Goal: Communication & Community: Connect with others

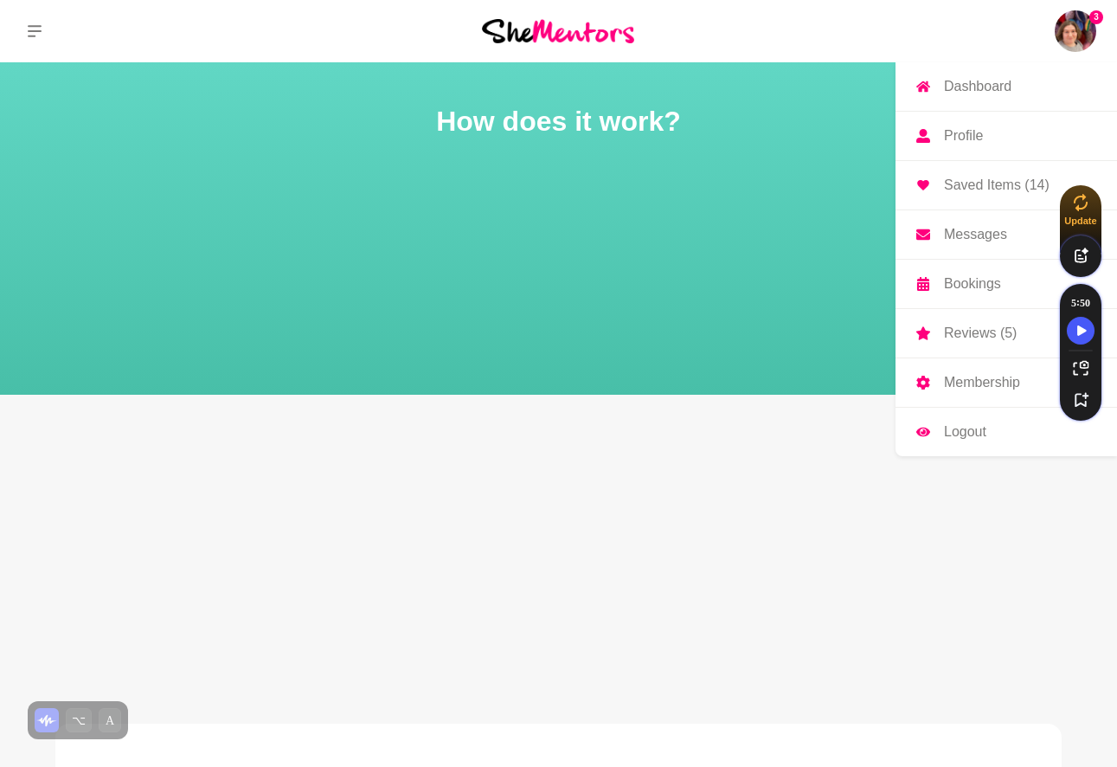
click at [1086, 34] on img at bounding box center [1076, 31] width 42 height 42
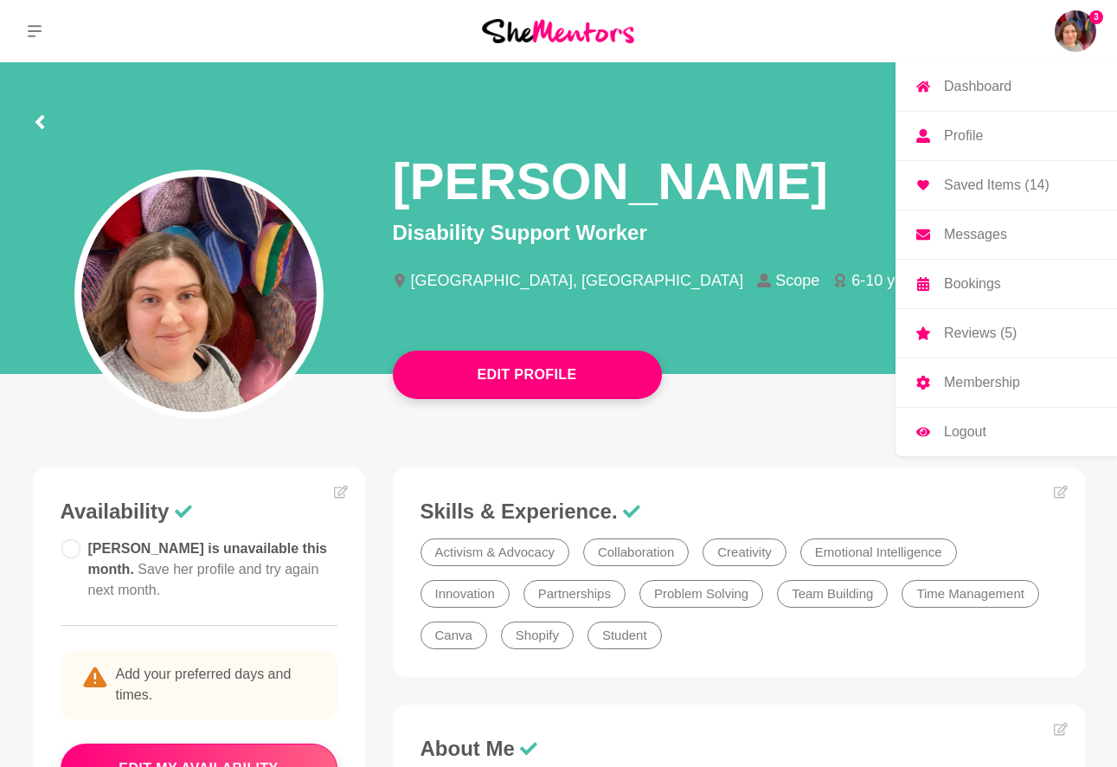
scroll to position [10, 0]
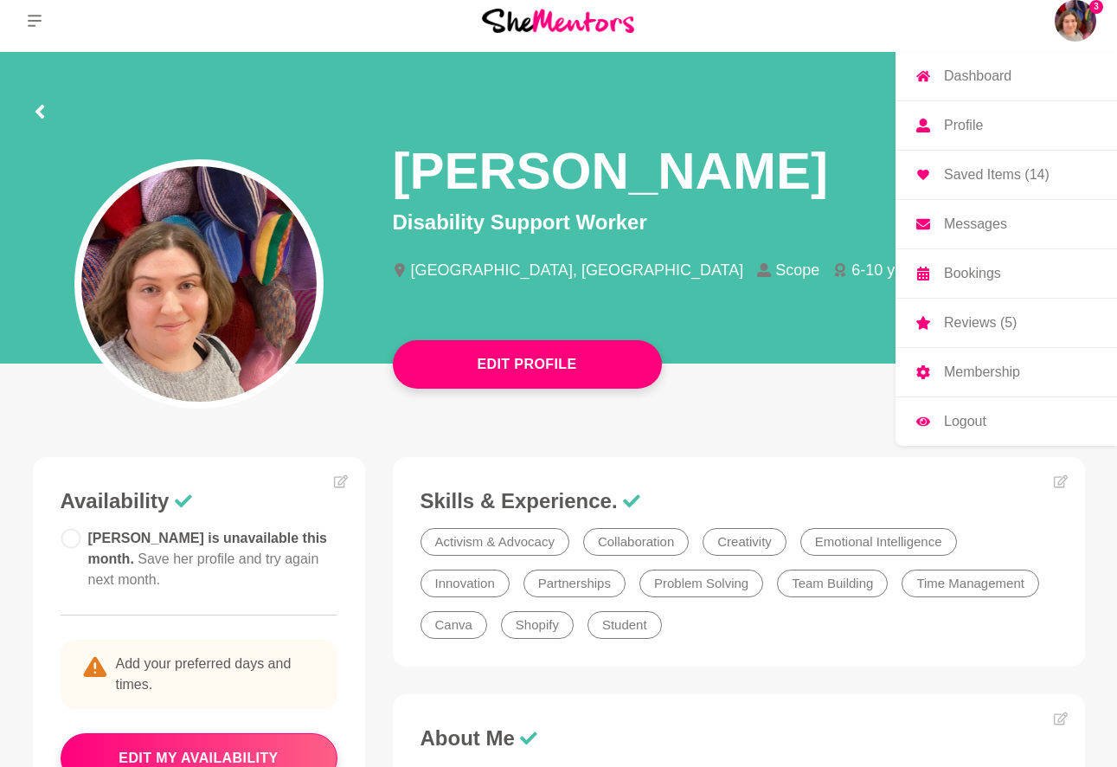
click at [987, 224] on p "Messages" at bounding box center [975, 224] width 63 height 14
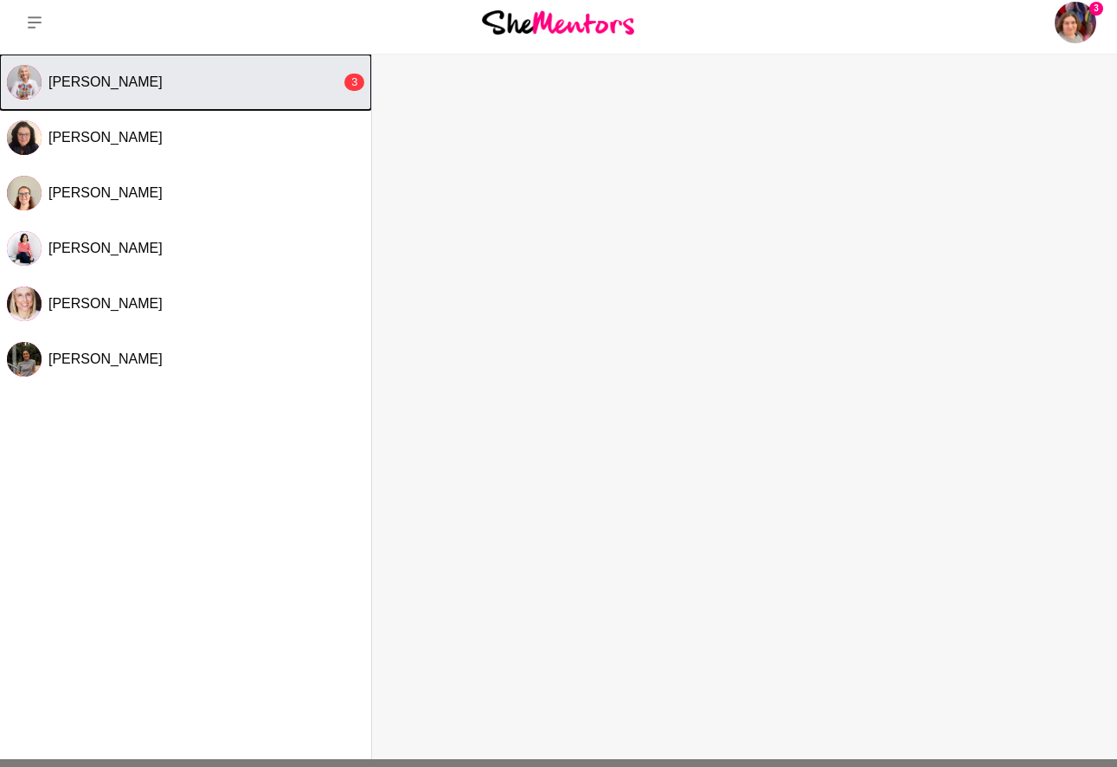
click at [87, 93] on button "[PERSON_NAME] 3" at bounding box center [185, 82] width 371 height 55
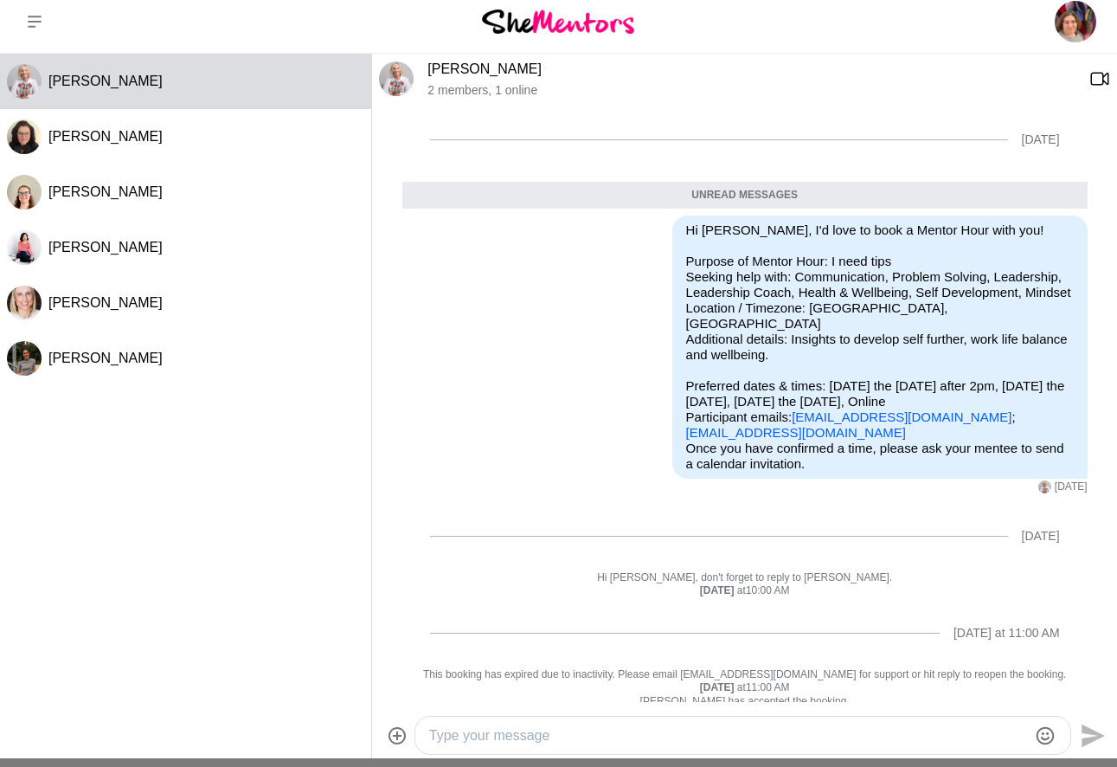
click at [455, 71] on link "[PERSON_NAME]" at bounding box center [484, 68] width 114 height 15
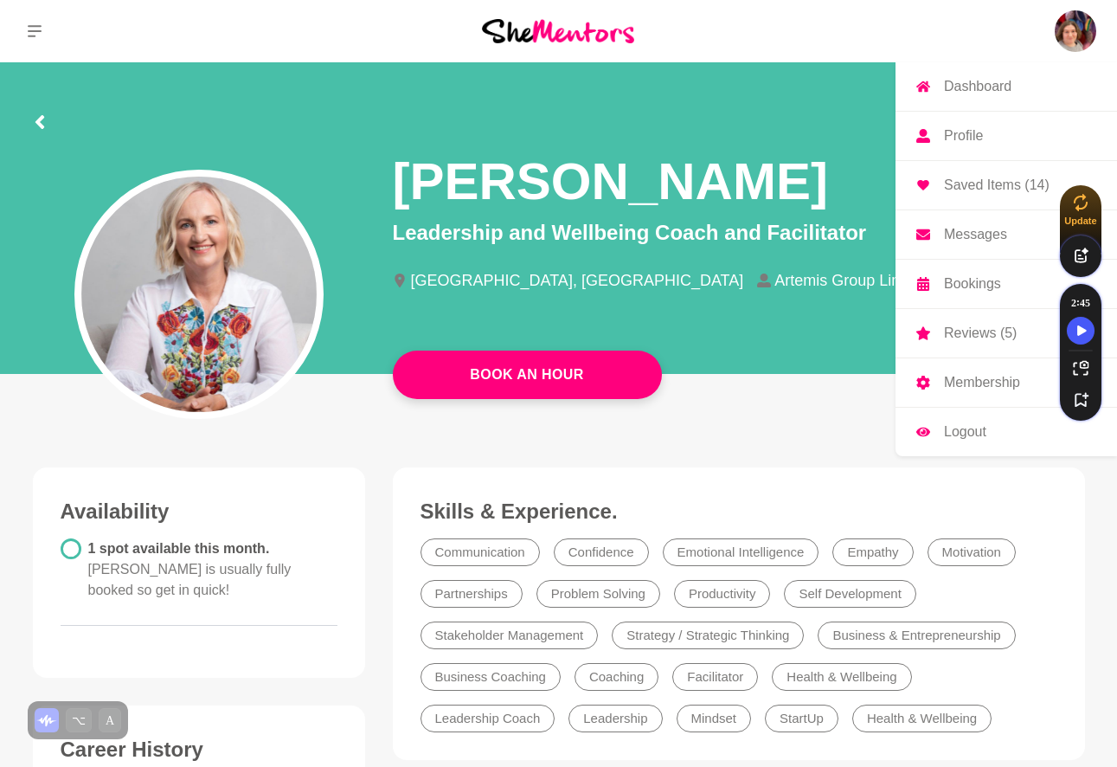
click at [971, 233] on p "Messages" at bounding box center [975, 235] width 63 height 14
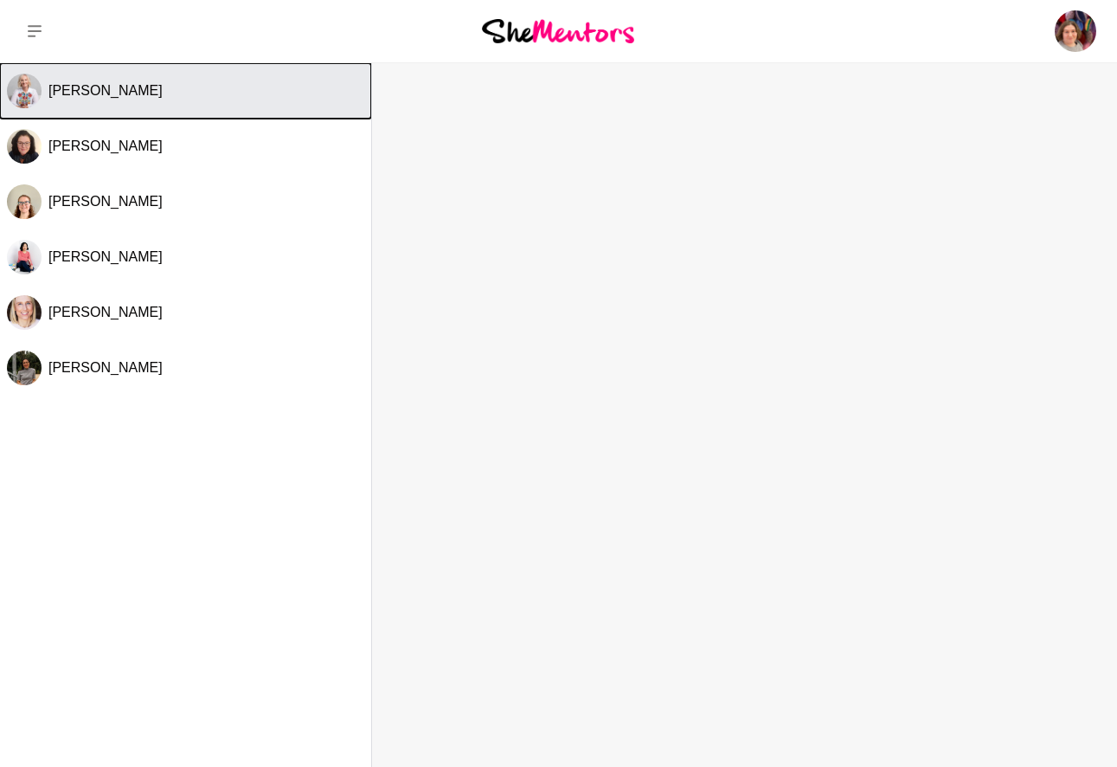
click at [180, 97] on div "[PERSON_NAME]" at bounding box center [206, 90] width 316 height 17
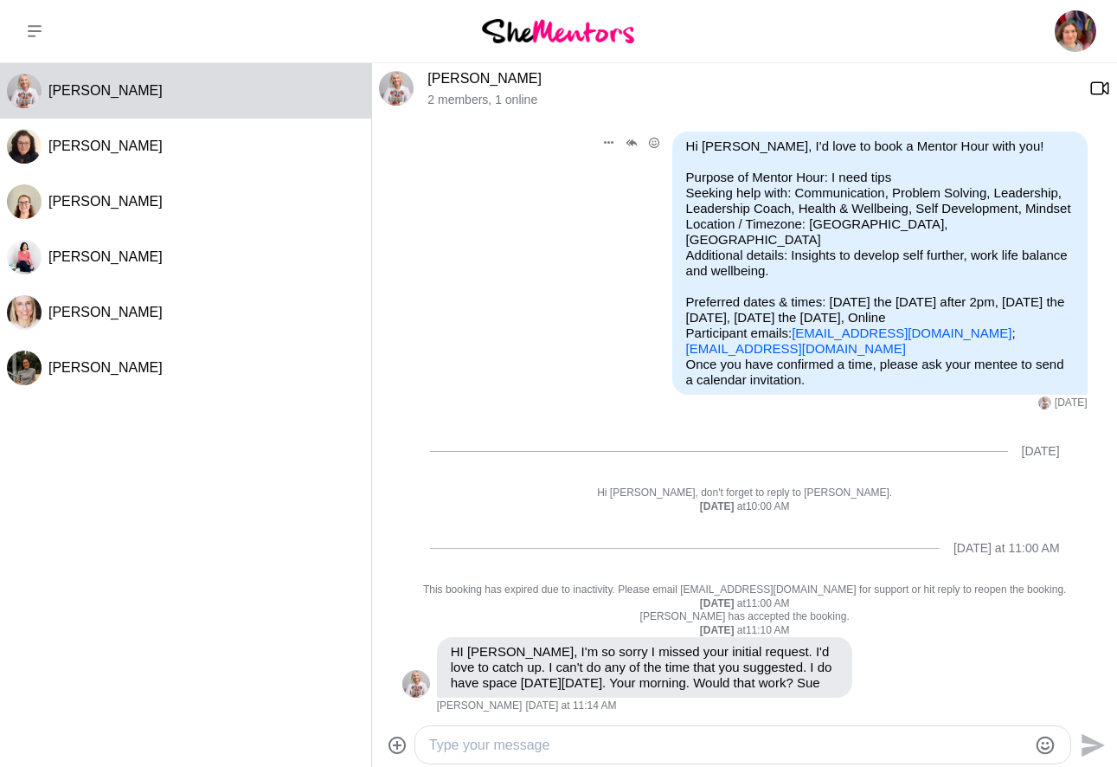
scroll to position [77, 0]
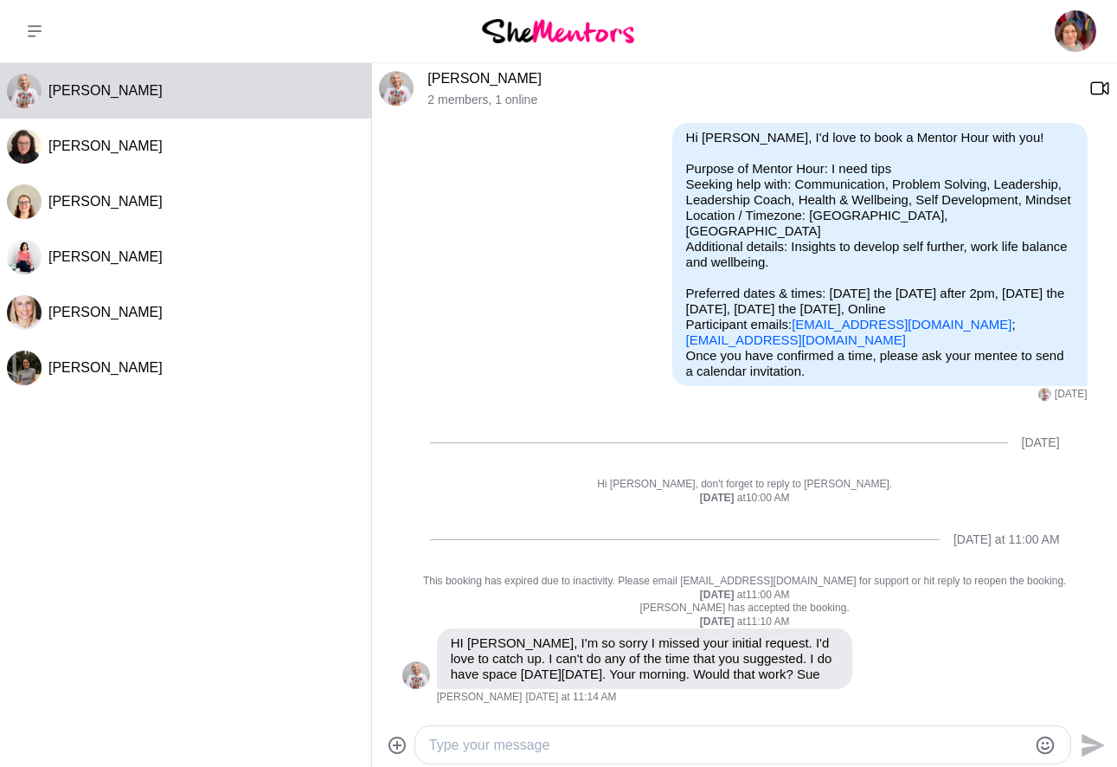
click at [491, 742] on textarea "Type your message" at bounding box center [728, 745] width 598 height 21
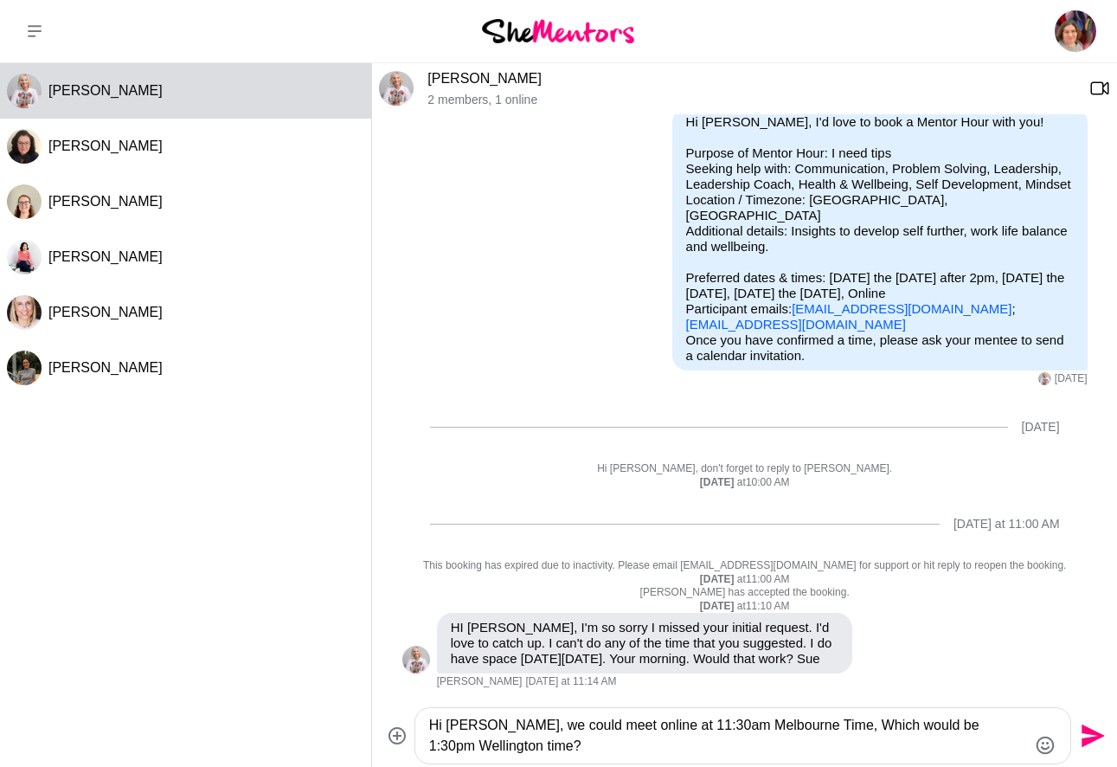
click at [662, 725] on textarea "Hi [PERSON_NAME], we could meet online at 11:30am Melbourne Time, Which would b…" at bounding box center [728, 736] width 598 height 42
click at [833, 734] on textarea "Hi [PERSON_NAME], we could meet online at 11:30 am Melbourne Time, Which would …" at bounding box center [728, 736] width 598 height 42
click at [926, 716] on textarea "Hi [PERSON_NAME], we could meet online at 11:30 am Melbourne Time, which would …" at bounding box center [728, 736] width 598 height 42
click at [659, 742] on textarea "Hi [PERSON_NAME], we could meet online at 11:30 am Melbourne Time, which would …" at bounding box center [728, 736] width 598 height 42
click at [503, 743] on textarea "Hi [PERSON_NAME], we could meet online at 11:30 am Melbourne Time, which would …" at bounding box center [728, 736] width 598 height 42
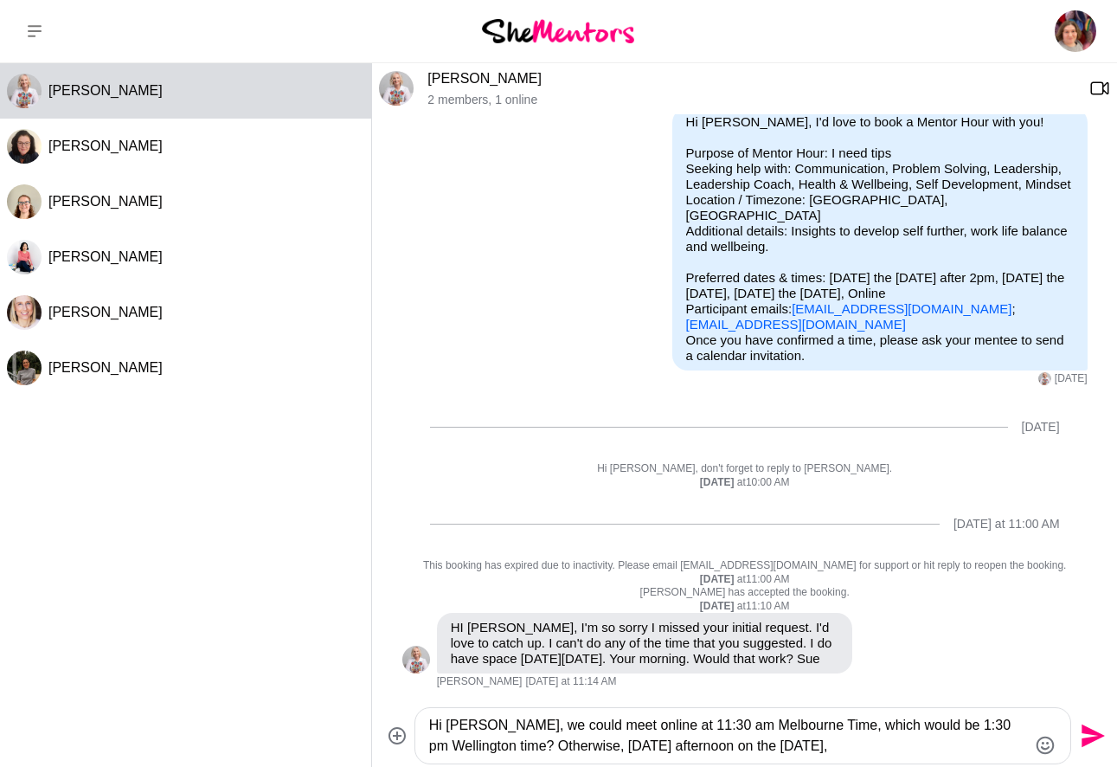
click at [834, 747] on textarea "Hi [PERSON_NAME], we could meet online at 11:30 am Melbourne Time, which would …" at bounding box center [728, 736] width 598 height 42
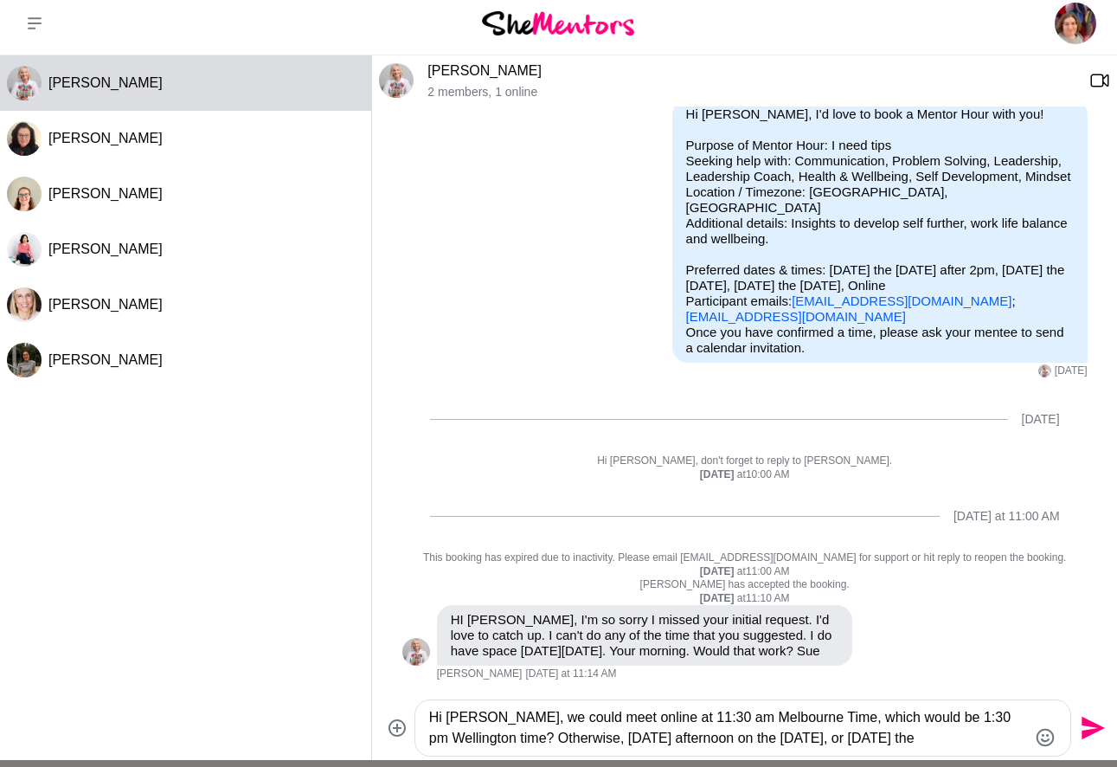
click at [913, 742] on textarea "Hi [PERSON_NAME], we could meet online at 11:30 am Melbourne Time, which would …" at bounding box center [728, 728] width 598 height 42
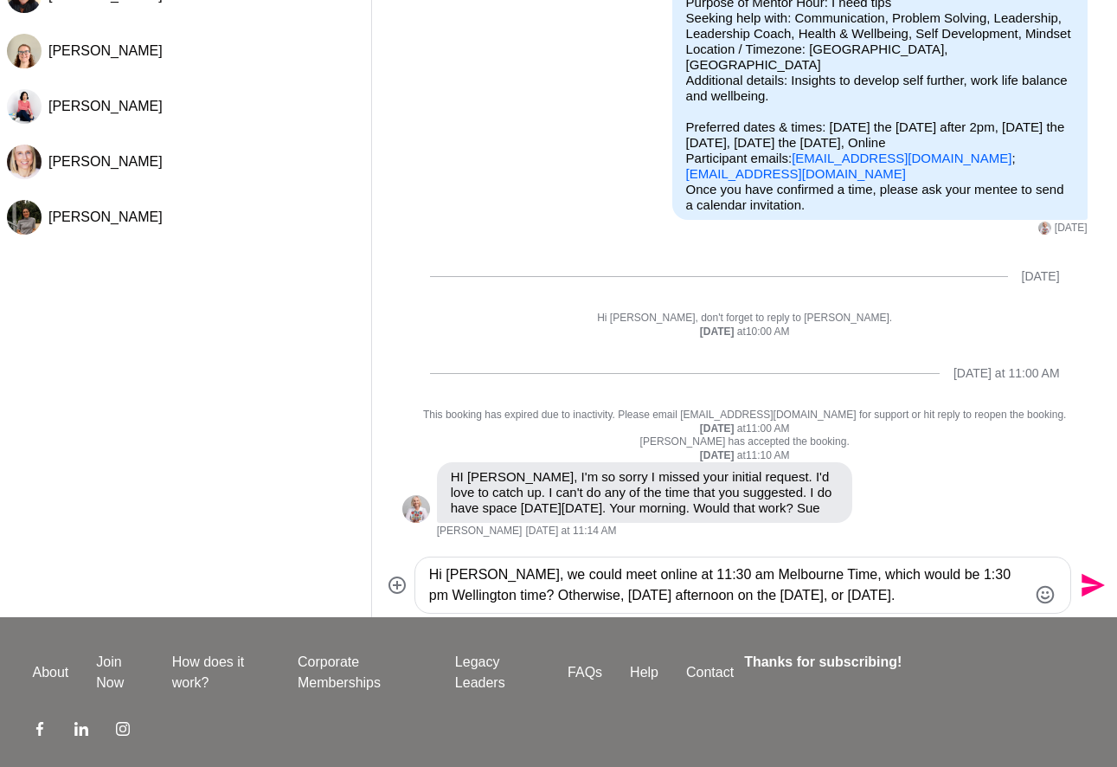
scroll to position [153, 0]
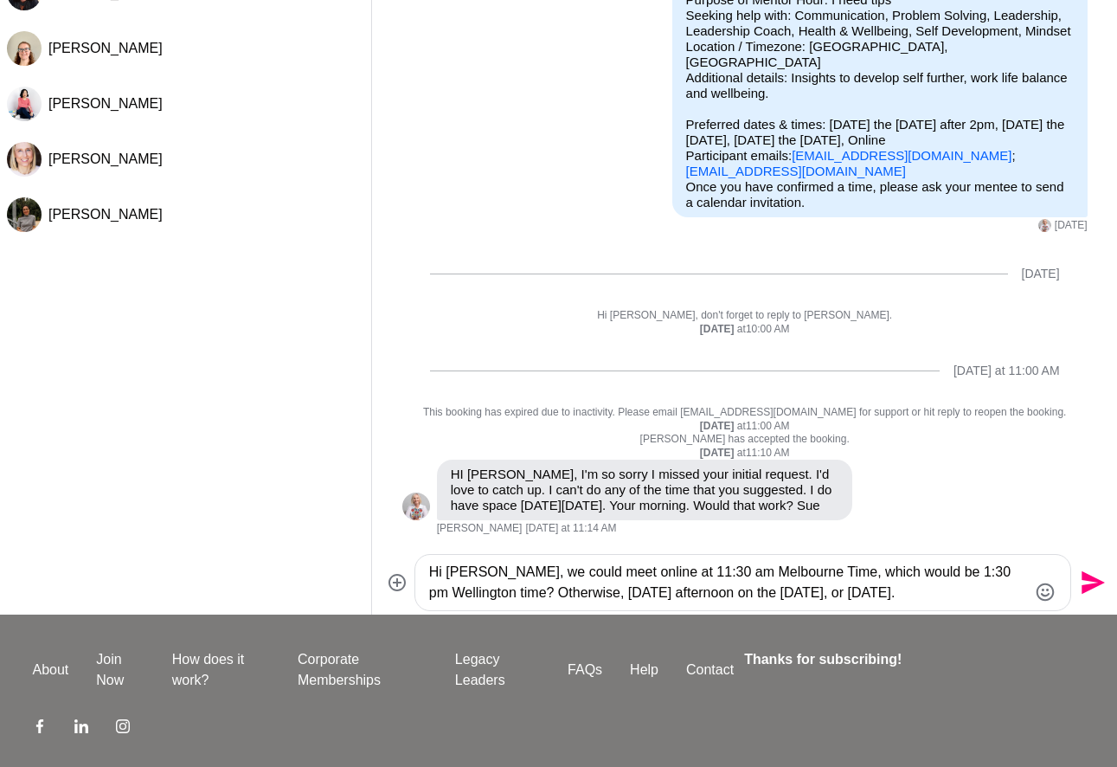
click at [997, 598] on textarea "Hi [PERSON_NAME], we could meet online at 11:30 am Melbourne Time, which would …" at bounding box center [728, 583] width 598 height 42
click at [616, 598] on textarea "Hi [PERSON_NAME], we could meet online at 11:30 am Melbourne Time, which would …" at bounding box center [728, 583] width 598 height 42
click at [871, 595] on textarea "Hi [PERSON_NAME], we could meet online at 11:30 am Melbourne Time, which would …" at bounding box center [728, 583] width 598 height 42
click at [888, 595] on textarea "Hi [PERSON_NAME], we could meet online at 11:30 am Melbourne Time, which would …" at bounding box center [728, 583] width 598 height 42
click at [842, 601] on textarea "Hi [PERSON_NAME], we could meet online at 11:30 am Melbourne Time, which would …" at bounding box center [728, 583] width 598 height 42
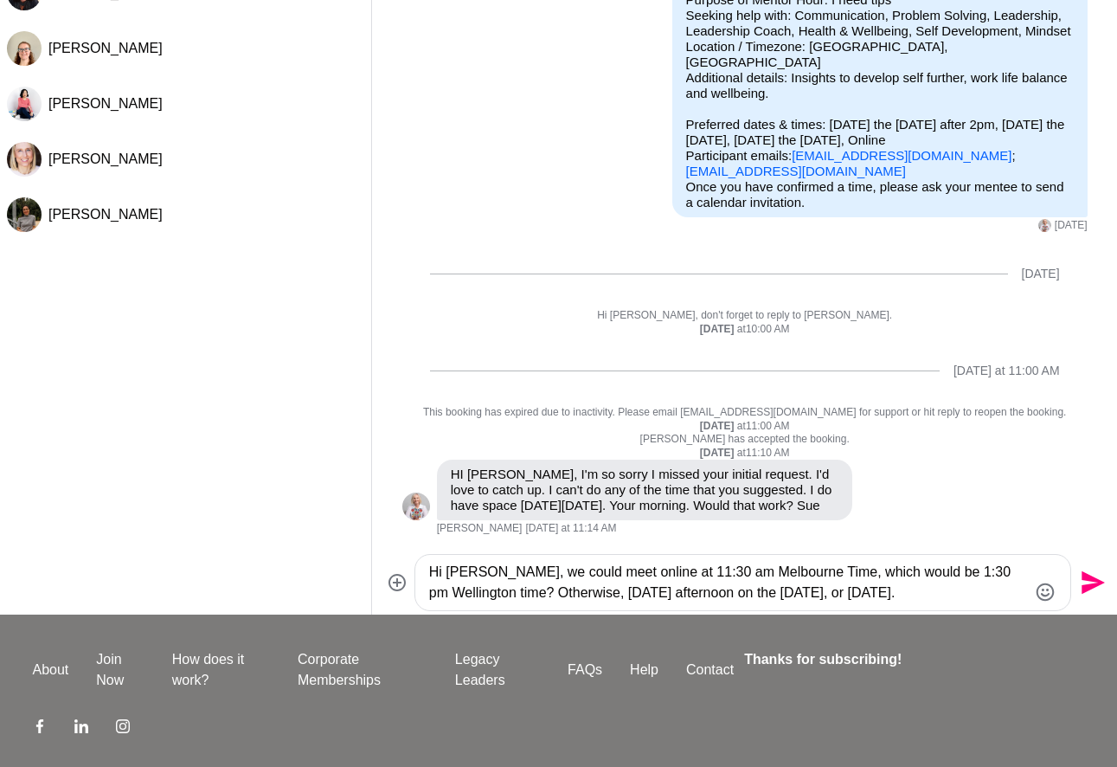
click at [848, 592] on textarea "Hi [PERSON_NAME], we could meet online at 11:30 am Melbourne Time, which would …" at bounding box center [728, 583] width 598 height 42
click at [812, 594] on textarea "Hi [PERSON_NAME], we could meet online at 11:30 am Melbourne Time, which would …" at bounding box center [728, 583] width 598 height 42
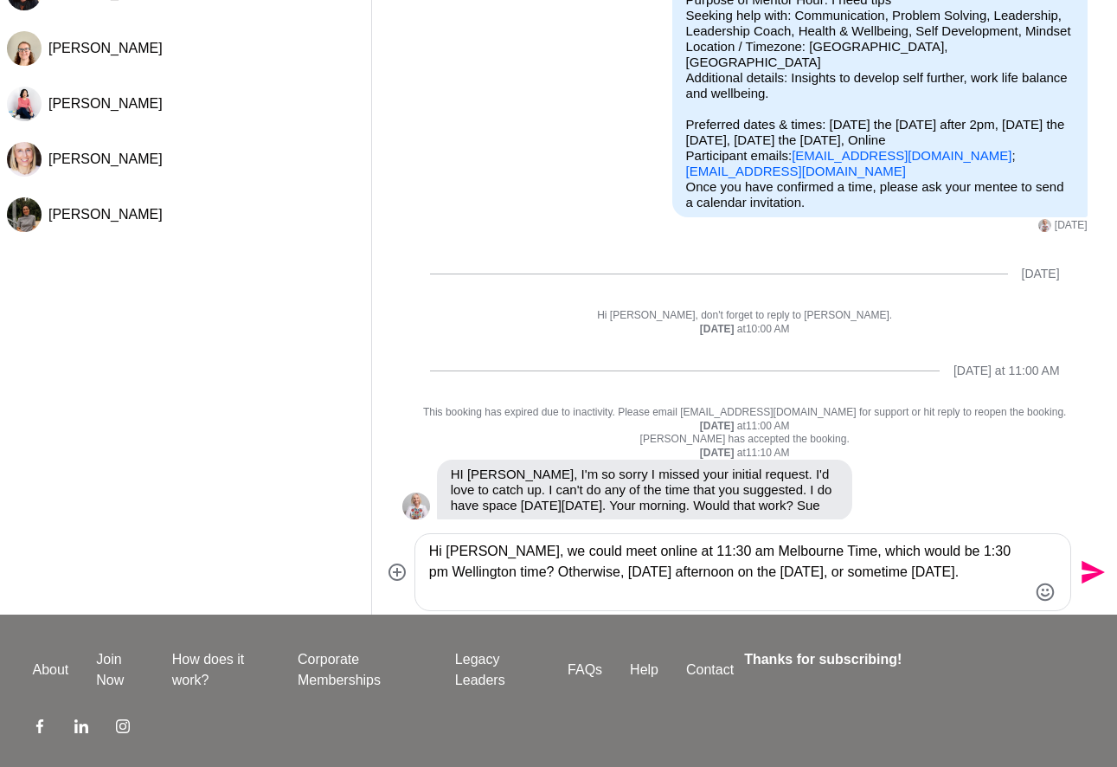
click at [948, 572] on textarea "Hi [PERSON_NAME], we could meet online at 11:30 am Melbourne Time, which would …" at bounding box center [728, 572] width 598 height 62
click at [592, 580] on textarea "Hi [PERSON_NAME], we could meet online at 11:30 am Melbourne Time, which would …" at bounding box center [728, 572] width 598 height 62
drag, startPoint x: 472, startPoint y: 552, endPoint x: 647, endPoint y: 545, distance: 174.9
click at [473, 552] on textarea "Hi [PERSON_NAME], we could meet online at 11:30 am Melbourne Time, which would …" at bounding box center [728, 572] width 598 height 62
click at [656, 584] on textarea "Hi [PERSON_NAME], thanks for your reply :) We could meet online at 11:30 am Mel…" at bounding box center [728, 572] width 598 height 62
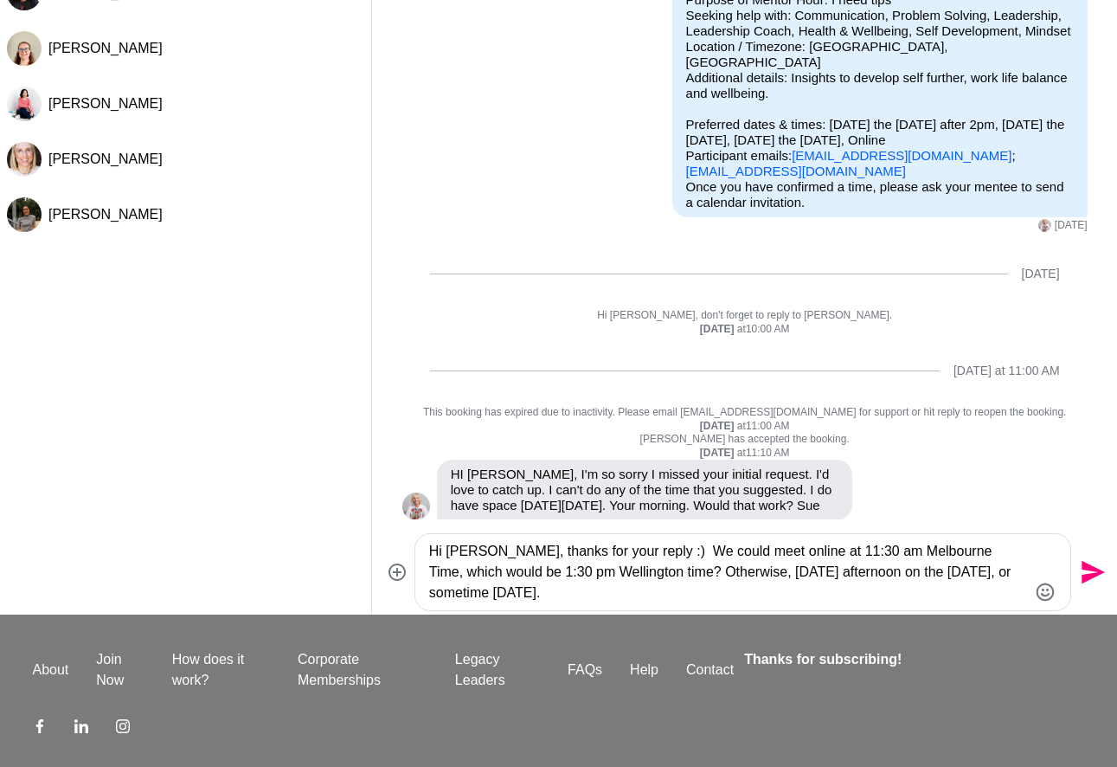
click at [643, 565] on textarea "Hi [PERSON_NAME], thanks for your reply :) We could meet online at 11:30 am Mel…" at bounding box center [728, 572] width 598 height 62
click at [790, 606] on div "Hi [PERSON_NAME], thanks for your reply :) We could meet online at 11:30 am Mel…" at bounding box center [742, 572] width 655 height 76
click at [625, 596] on textarea "Hi [PERSON_NAME], thanks for your reply :) We could meet online at 11:30 am Mel…" at bounding box center [728, 572] width 598 height 62
click at [748, 591] on textarea "Hi [PERSON_NAME], thanks for your reply :) We could meet online at 11:30 am Mel…" at bounding box center [728, 572] width 598 height 62
click at [651, 587] on textarea "Hi [PERSON_NAME], thanks for your reply :) We could meet online at 11:30 am Mel…" at bounding box center [728, 572] width 598 height 62
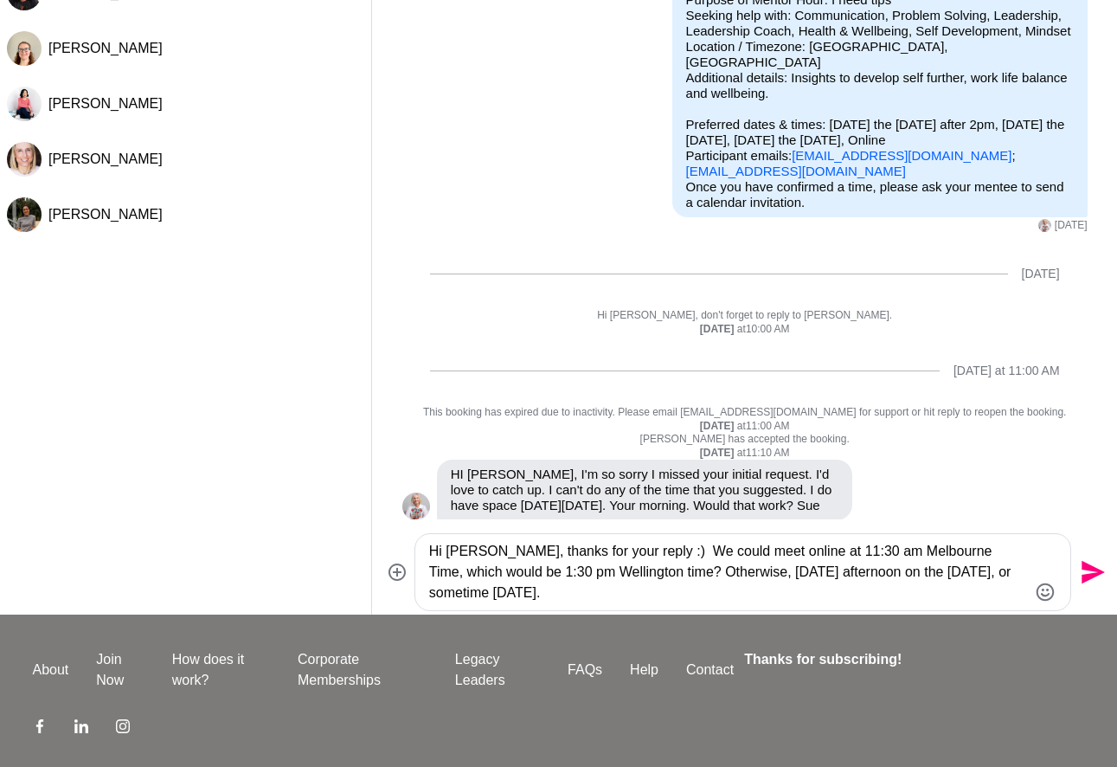
click at [635, 588] on textarea "Hi [PERSON_NAME], thanks for your reply :) We could meet online at 11:30 am Mel…" at bounding box center [728, 572] width 598 height 62
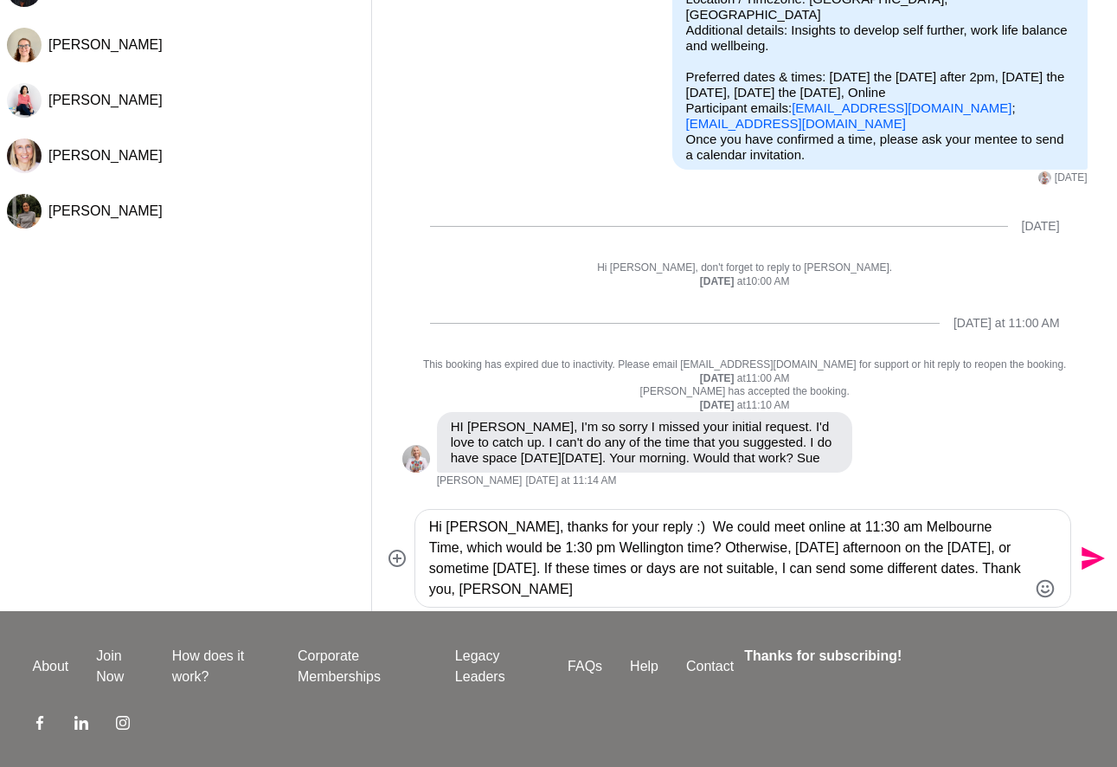
scroll to position [152, 0]
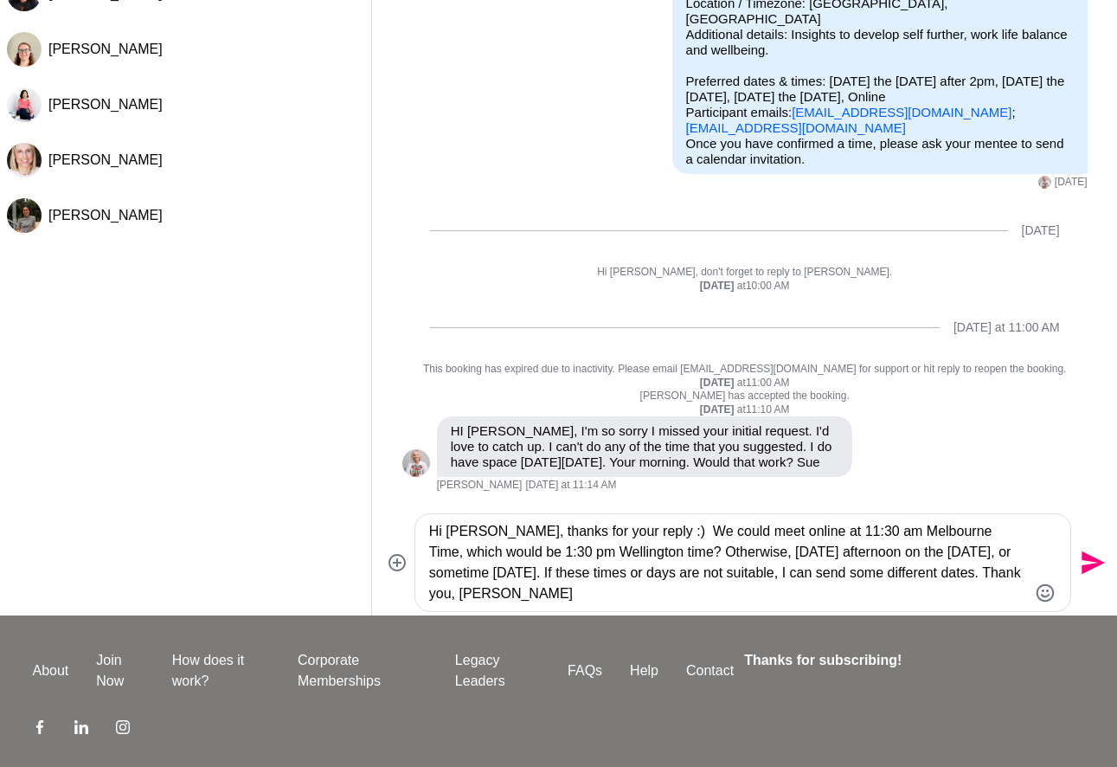
click at [604, 551] on textarea "Hi [PERSON_NAME], thanks for your reply :) We could meet online at 11:30 am Mel…" at bounding box center [728, 562] width 598 height 83
click at [788, 574] on textarea "Hi [PERSON_NAME], thanks for your reply :) We could meet online at 11:30 am Mel…" at bounding box center [728, 562] width 598 height 83
click at [818, 553] on textarea "Hi [PERSON_NAME], thanks for your reply :) We could meet online at 11:30 am Mel…" at bounding box center [728, 562] width 598 height 83
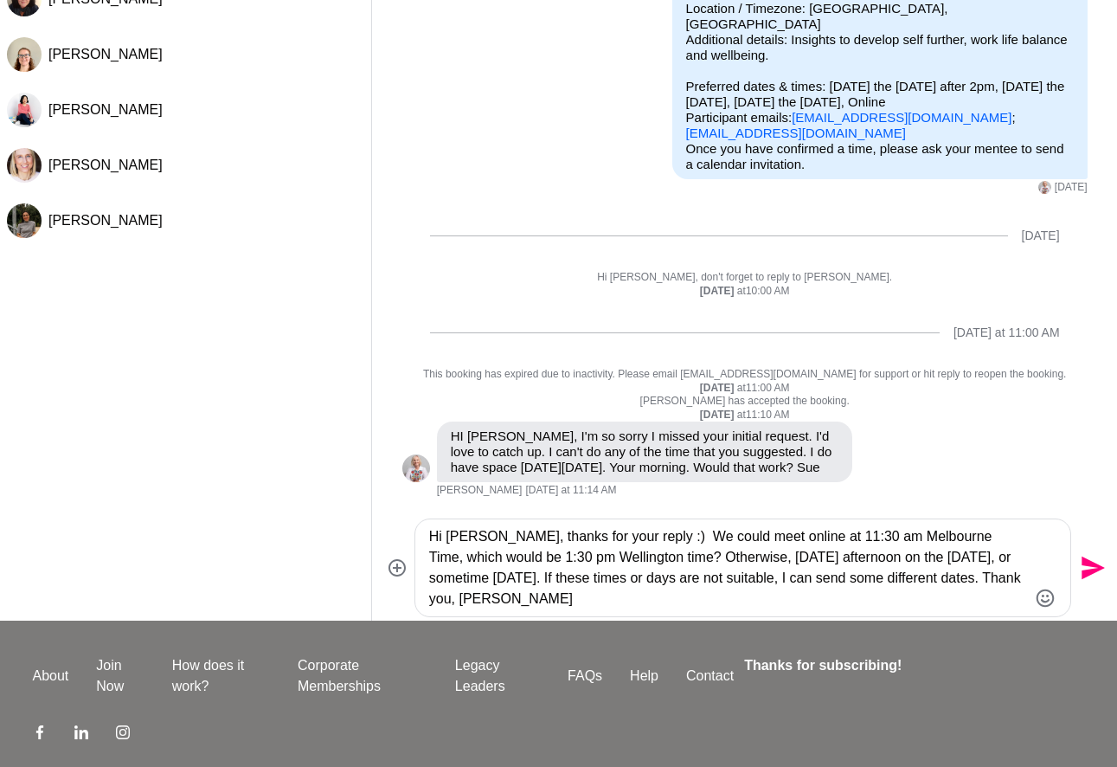
scroll to position [149, 0]
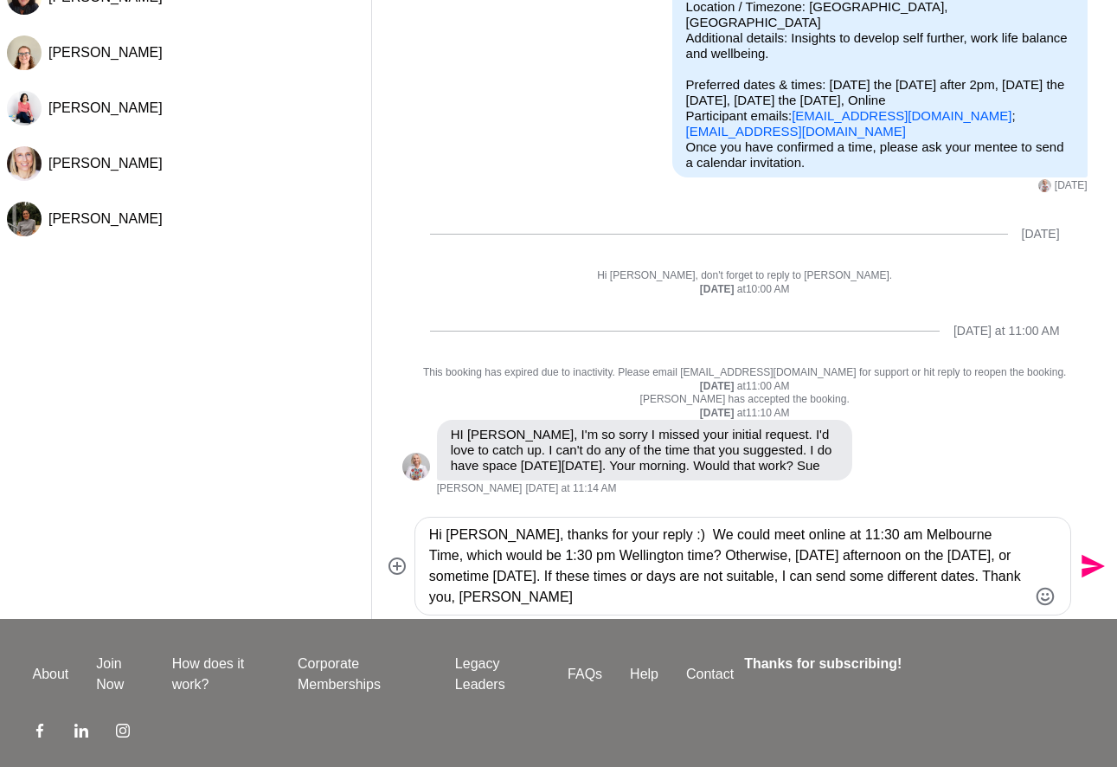
click at [832, 558] on textarea "Hi [PERSON_NAME], thanks for your reply :) We could meet online at 11:30 am Mel…" at bounding box center [728, 565] width 598 height 83
click at [704, 571] on textarea "Hi [PERSON_NAME], thanks for your reply :) We could meet online at 11:30 am Mel…" at bounding box center [728, 565] width 598 height 83
click at [781, 559] on textarea "Hi [PERSON_NAME], thanks for your reply :) We could meet online at 11:30 am Mel…" at bounding box center [728, 565] width 598 height 83
click at [743, 563] on textarea "Hi [PERSON_NAME], thanks for your reply :) We could meet online at 11:30 am Mel…" at bounding box center [728, 565] width 598 height 83
click at [804, 575] on textarea "Hi [PERSON_NAME], thanks for your reply :) We could meet online at 11:30 am Mel…" at bounding box center [728, 565] width 598 height 83
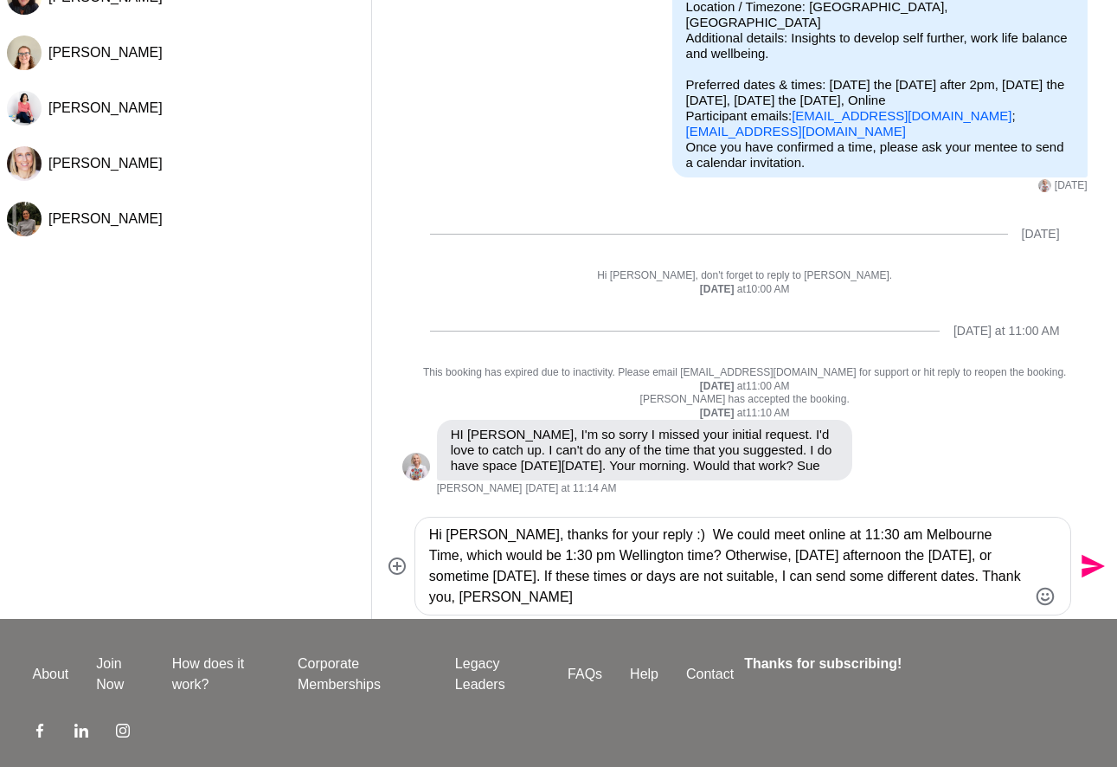
click at [790, 589] on textarea "Hi [PERSON_NAME], thanks for your reply :) We could meet online at 11:30 am Mel…" at bounding box center [728, 565] width 598 height 83
click at [804, 583] on textarea "Hi [PERSON_NAME], thanks for your reply :) We could meet online at 11:30 am Mel…" at bounding box center [728, 565] width 598 height 83
drag, startPoint x: 786, startPoint y: 557, endPoint x: 821, endPoint y: 551, distance: 36.0
click at [787, 556] on textarea "Hi [PERSON_NAME], thanks for your reply :) We could meet online at 11:30 am Mel…" at bounding box center [728, 565] width 598 height 83
click at [846, 556] on textarea "Hi [PERSON_NAME], thanks for your reply :) We could meet online at 11:30 am Mel…" at bounding box center [728, 565] width 598 height 83
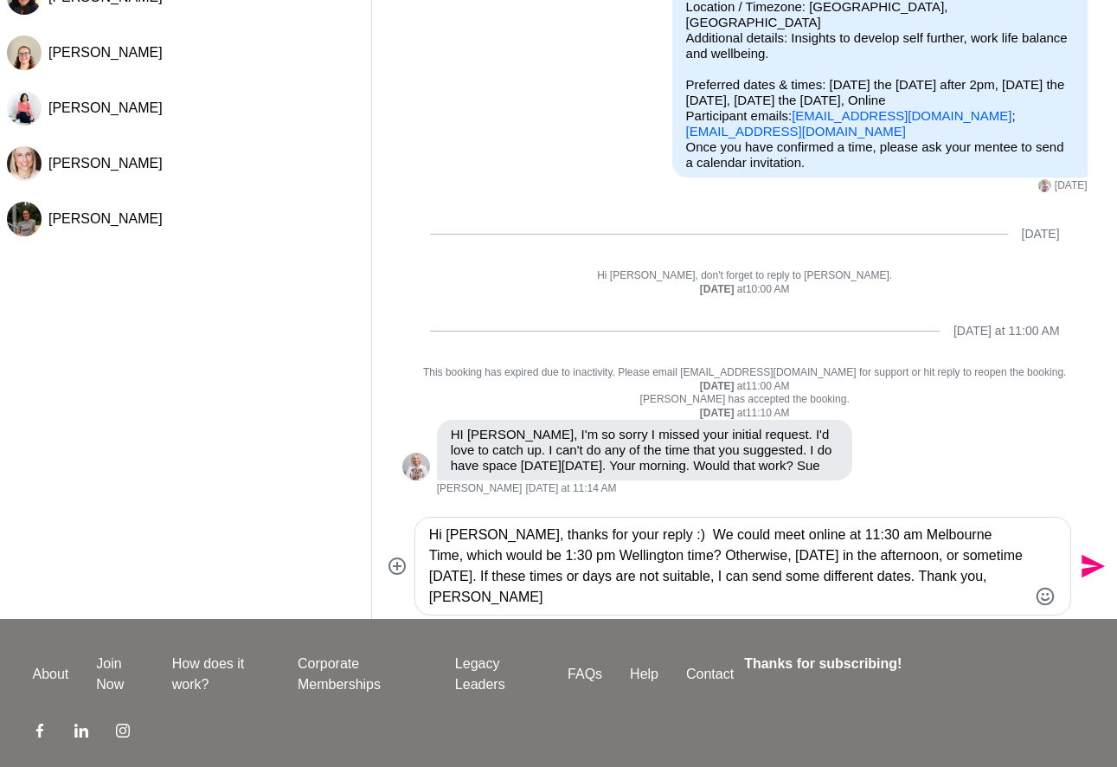
click at [732, 568] on textarea "Hi [PERSON_NAME], thanks for your reply :) We could meet online at 11:30 am Mel…" at bounding box center [728, 565] width 598 height 83
click at [736, 560] on textarea "Hi [PERSON_NAME], thanks for your reply :) We could meet online at 11:30 am Mel…" at bounding box center [728, 565] width 598 height 83
click at [763, 587] on textarea "Hi [PERSON_NAME], thanks for your reply :) We could meet online at 11:30 am Mel…" at bounding box center [728, 565] width 598 height 83
click at [987, 558] on textarea "Hi [PERSON_NAME], thanks for your reply :) We could meet online at 11:30 am Mel…" at bounding box center [728, 565] width 598 height 83
click at [493, 572] on textarea "Hi [PERSON_NAME], thanks for your reply :) We could meet online at 11:30 am Mel…" at bounding box center [728, 565] width 598 height 83
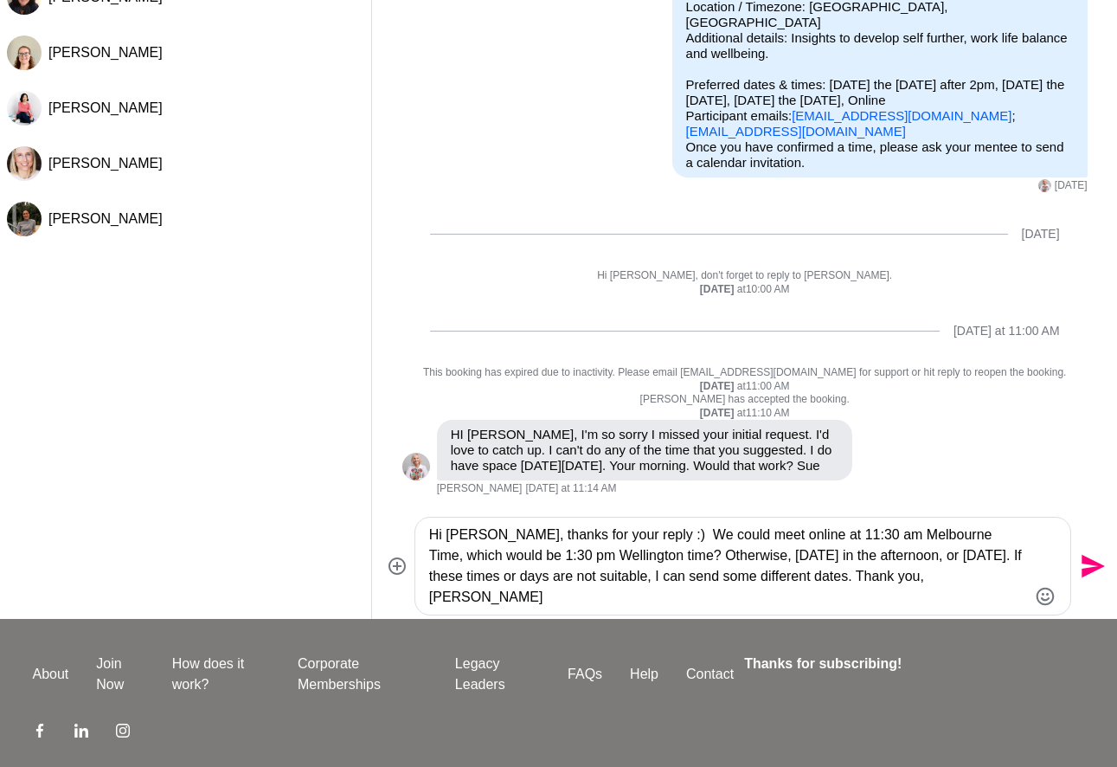
click at [626, 588] on textarea "Hi [PERSON_NAME], thanks for your reply :) We could meet online at 11:30 am Mel…" at bounding box center [728, 565] width 598 height 83
drag, startPoint x: 493, startPoint y: 598, endPoint x: 499, endPoint y: 574, distance: 25.0
click at [433, 596] on textarea "Hi [PERSON_NAME], thanks for your reply :) We could meet online at 11:30 am Mel…" at bounding box center [728, 565] width 598 height 83
click at [574, 601] on textarea "Hi [PERSON_NAME], thanks for your reply :) We could meet online at 11:30 am Mel…" at bounding box center [728, 565] width 598 height 83
type textarea "Hi [PERSON_NAME], thanks for your reply :) We could meet online at 11:30 am Mel…"
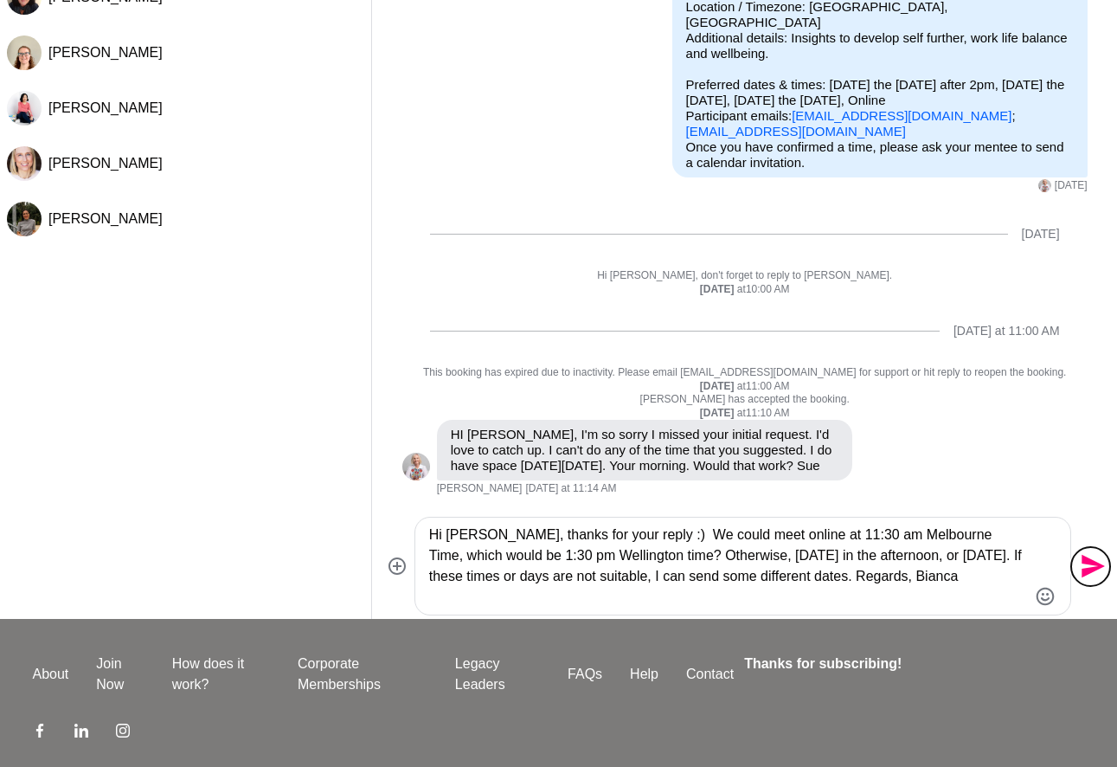
click at [1099, 572] on icon "Send" at bounding box center [1091, 566] width 28 height 28
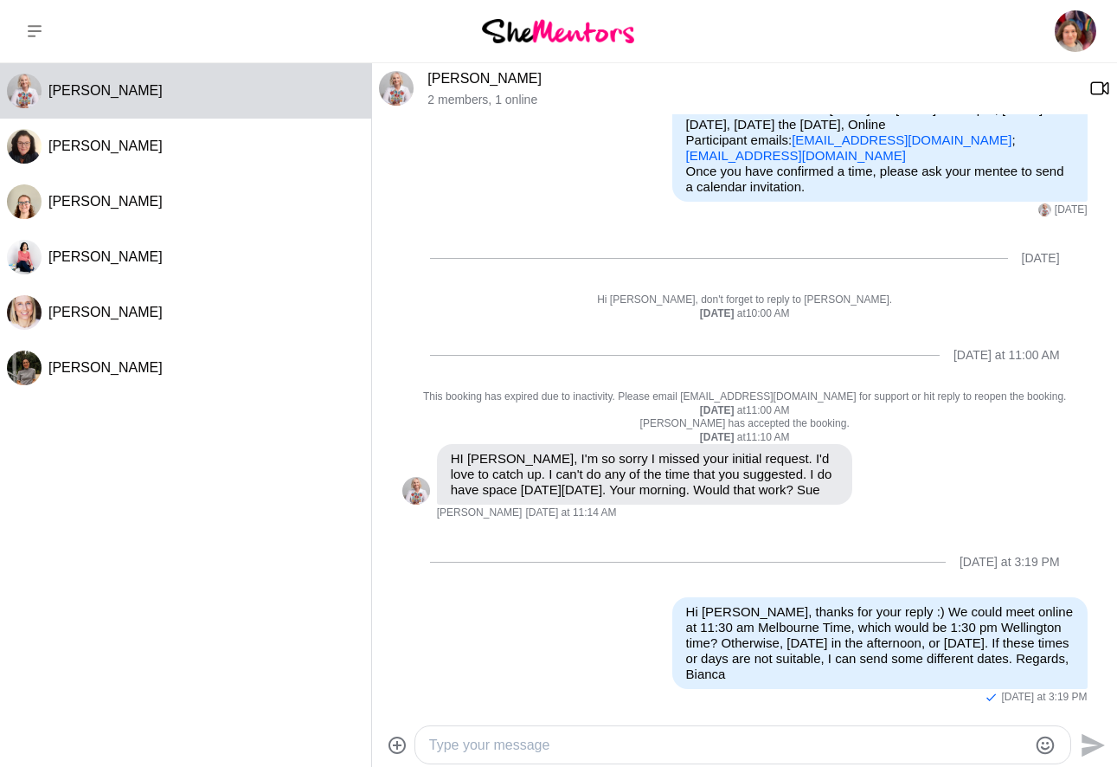
scroll to position [0, 0]
